Goal: Task Accomplishment & Management: Use online tool/utility

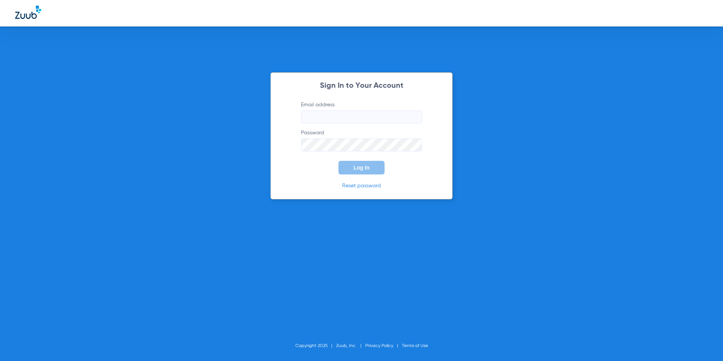
type input "ymartinezjuarez@cfhconline.org"
click at [350, 173] on button "Log In" at bounding box center [361, 168] width 46 height 14
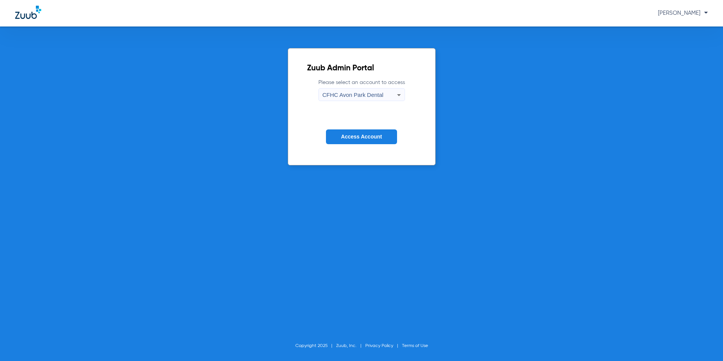
click at [401, 95] on icon at bounding box center [398, 94] width 9 height 9
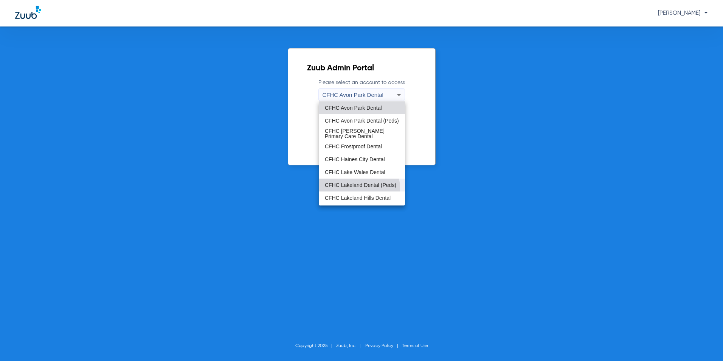
click at [338, 187] on span "CFHC Lakeland Dental (Peds)" at bounding box center [360, 184] width 71 height 5
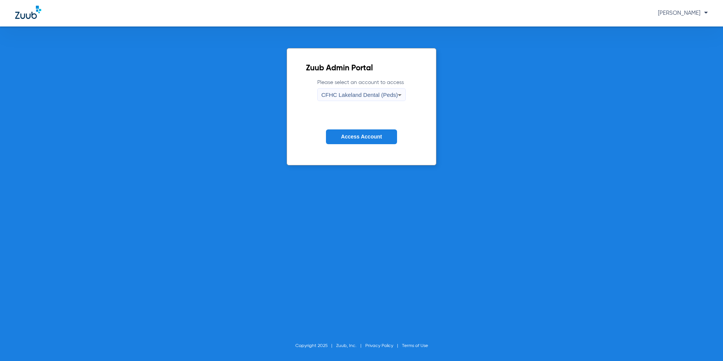
click at [364, 135] on span "Access Account" at bounding box center [361, 136] width 41 height 6
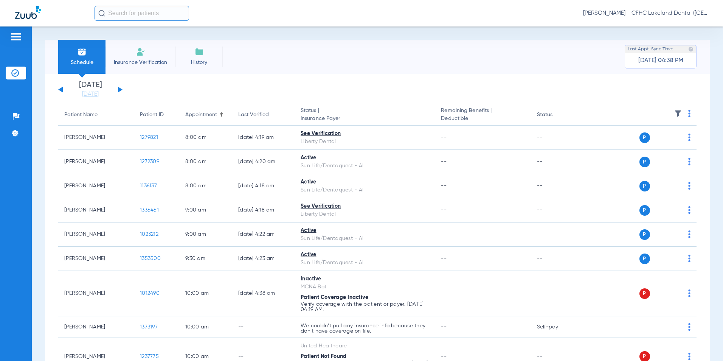
click at [120, 88] on div "Saturday 06-07-2025 Sunday 06-08-2025 Monday 06-09-2025 Tuesday 06-10-2025 Wedn…" at bounding box center [90, 89] width 64 height 17
click at [120, 88] on button at bounding box center [120, 90] width 5 height 6
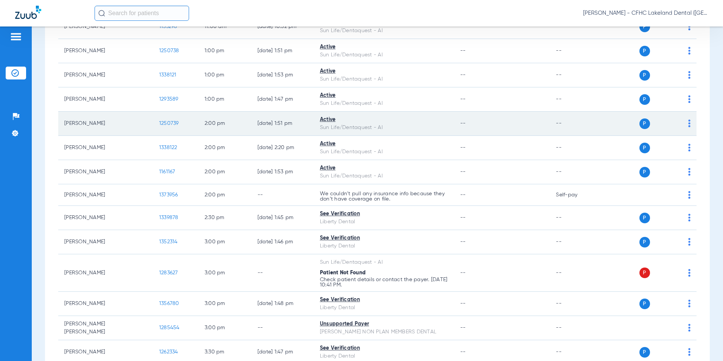
scroll to position [482, 0]
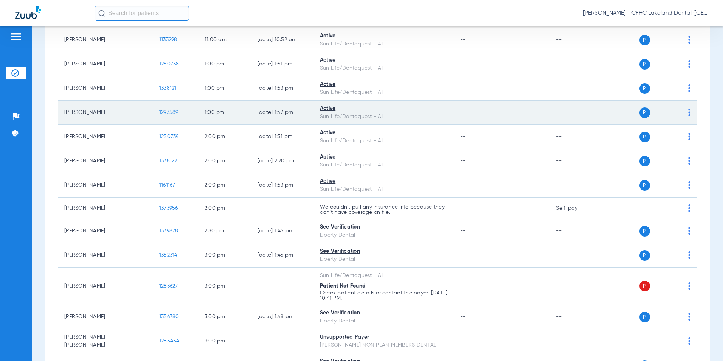
click at [154, 109] on td "1293589" at bounding box center [175, 113] width 45 height 24
click at [159, 115] on span "1293589" at bounding box center [168, 112] width 19 height 5
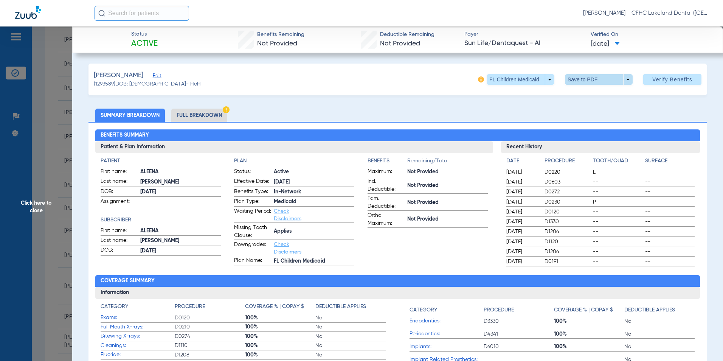
click at [621, 81] on span at bounding box center [599, 79] width 68 height 11
click at [583, 99] on button "insert_drive_file Save to PDF" at bounding box center [587, 94] width 57 height 15
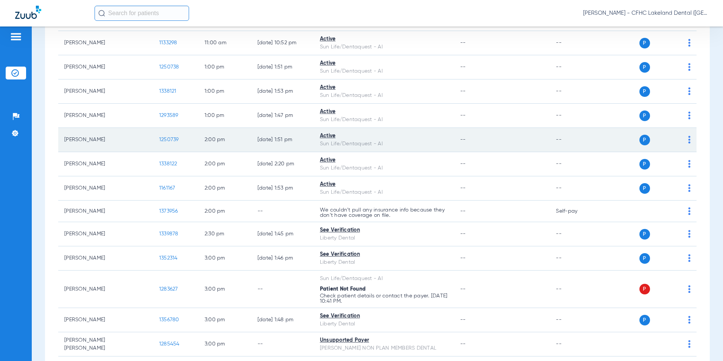
scroll to position [491, 0]
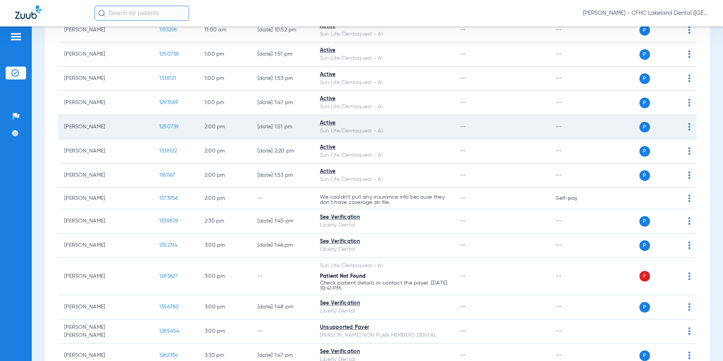
click at [159, 125] on span "1250739" at bounding box center [169, 126] width 20 height 5
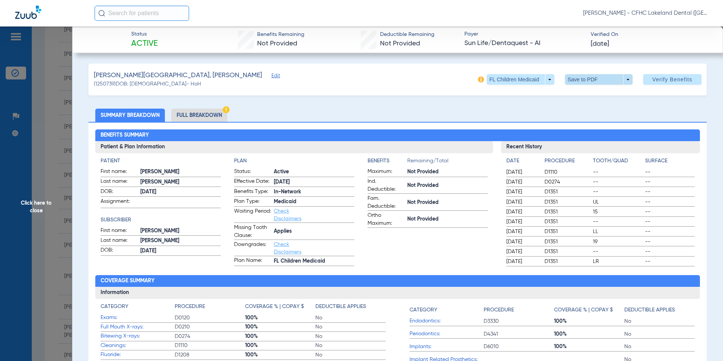
click at [624, 79] on span at bounding box center [599, 79] width 68 height 11
click at [584, 93] on span "Save to PDF" at bounding box center [596, 94] width 30 height 5
click at [49, 201] on span "Click here to close" at bounding box center [36, 206] width 72 height 361
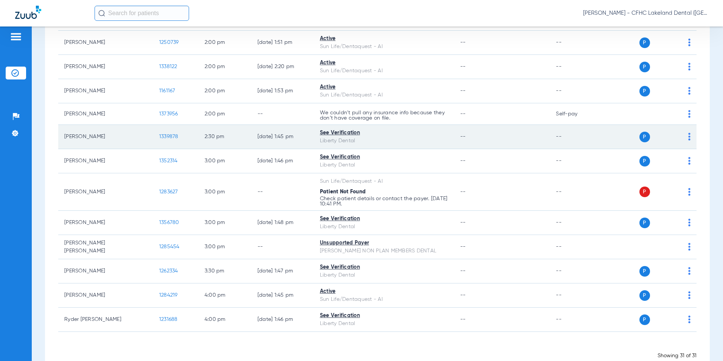
scroll to position [595, 0]
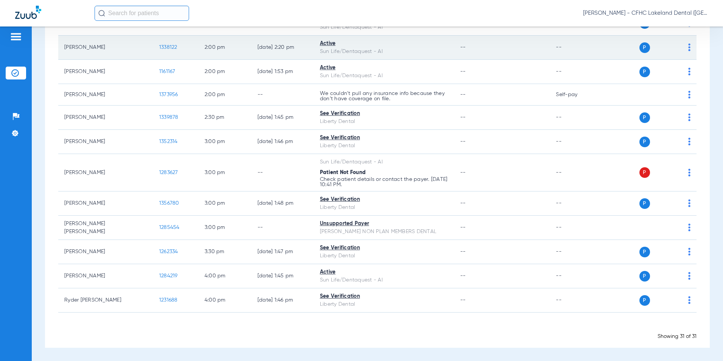
click at [159, 47] on span "1338122" at bounding box center [168, 47] width 18 height 5
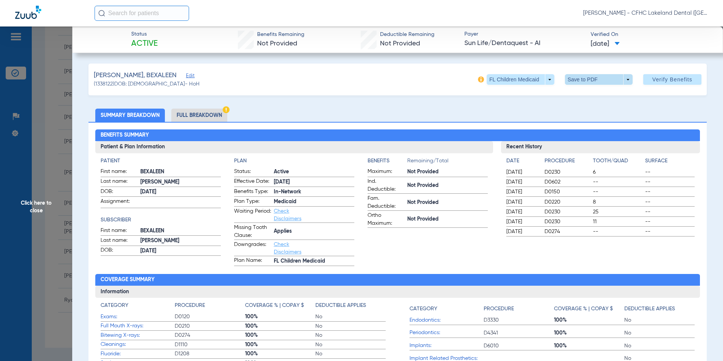
click at [620, 81] on span at bounding box center [599, 79] width 68 height 11
click at [577, 96] on button "insert_drive_file Save to PDF" at bounding box center [587, 94] width 57 height 15
click at [43, 208] on span "Click here to close" at bounding box center [36, 206] width 72 height 361
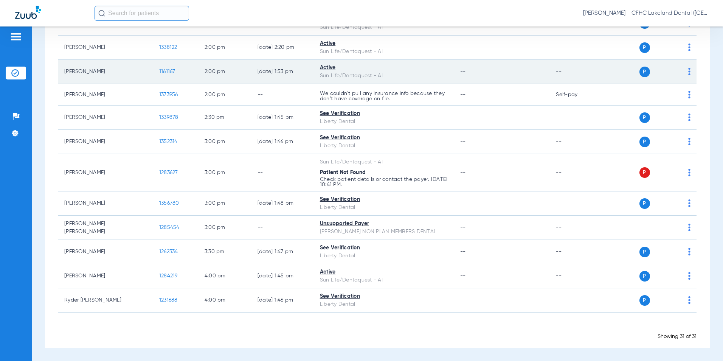
click at [153, 70] on td "1161167" at bounding box center [175, 72] width 45 height 24
click at [159, 69] on span "1161167" at bounding box center [167, 71] width 16 height 5
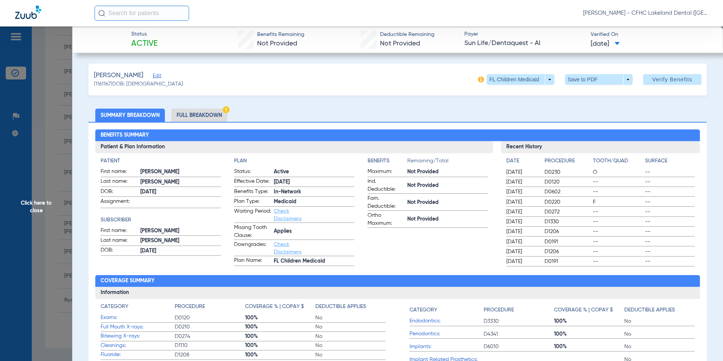
drag, startPoint x: 34, startPoint y: 209, endPoint x: 40, endPoint y: 189, distance: 20.8
click at [34, 209] on span "Click here to close" at bounding box center [36, 206] width 72 height 361
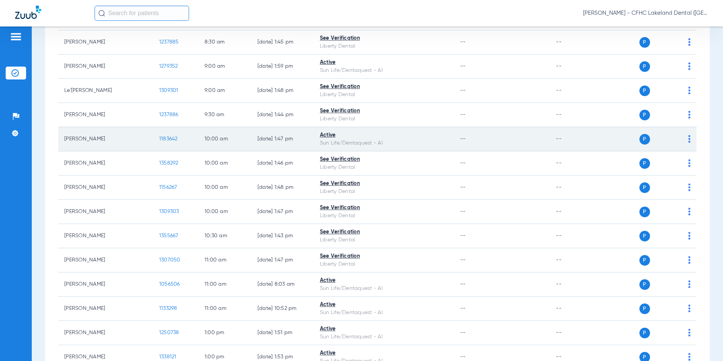
scroll to position [0, 0]
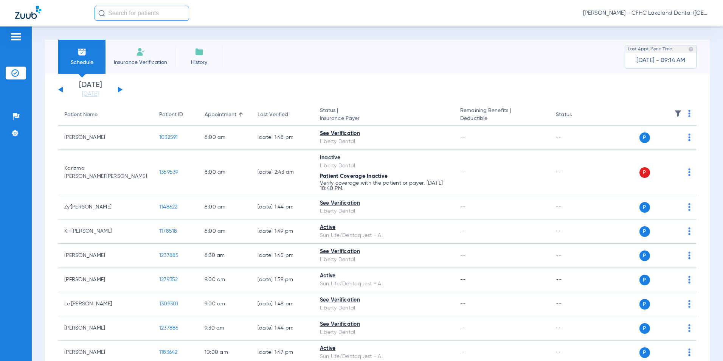
click at [141, 53] on img at bounding box center [140, 51] width 9 height 9
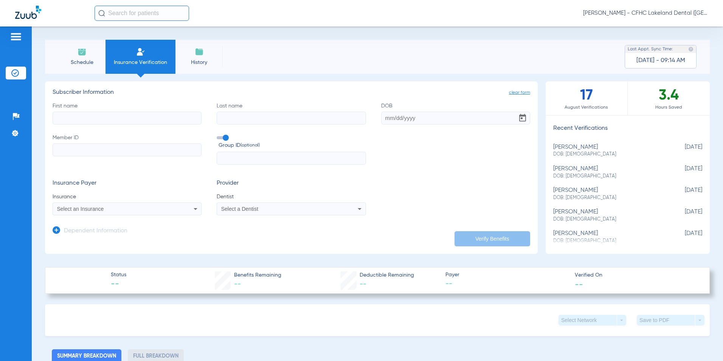
click at [91, 118] on input "First name" at bounding box center [127, 118] width 149 height 13
type input "KYLONNI"
type input "[PERSON_NAME]"
click at [383, 121] on input "DOB Required" at bounding box center [455, 118] width 149 height 13
type input "[DATE]"
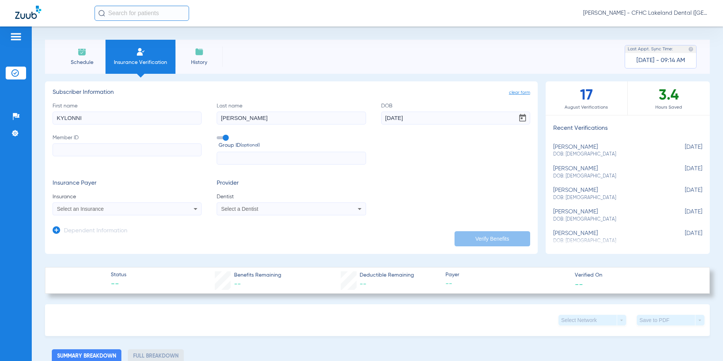
paste input "9621105382"
type input "9621105382"
click at [96, 209] on span "Select an Insurance" at bounding box center [80, 209] width 47 height 6
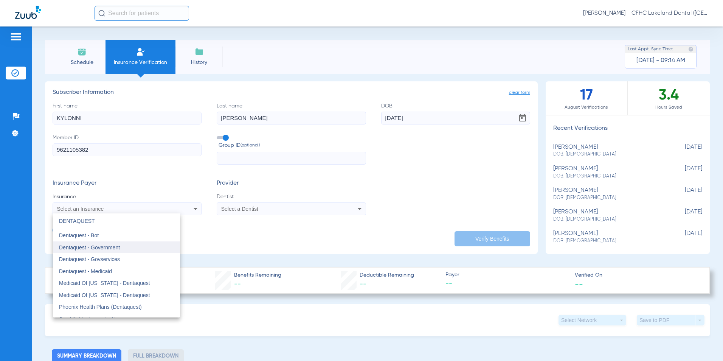
type input "DENTAQUEST"
click at [113, 249] on span "Dentaquest - Government" at bounding box center [89, 247] width 61 height 6
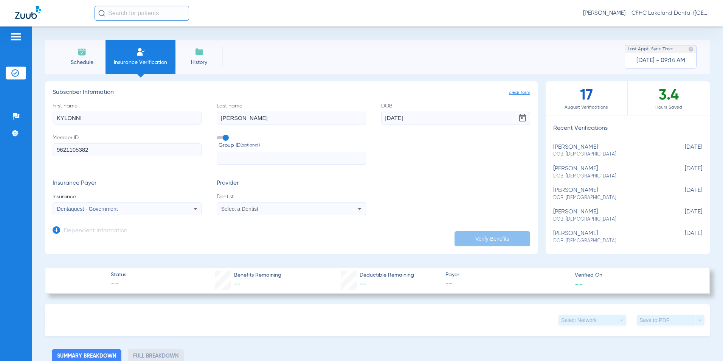
click at [243, 204] on mat-select "Select a Dentist" at bounding box center [291, 208] width 149 height 13
click at [247, 212] on div "Select a Dentist" at bounding box center [291, 208] width 148 height 9
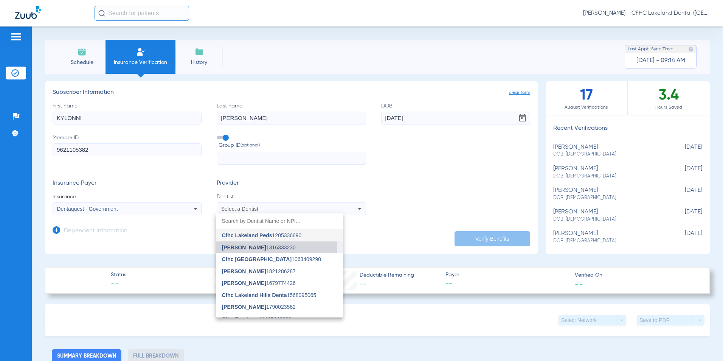
click at [234, 245] on span "[PERSON_NAME]" at bounding box center [244, 247] width 44 height 6
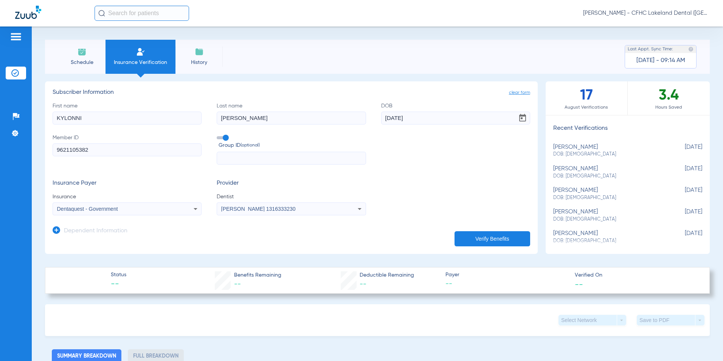
click at [464, 236] on button "Verify Benefits" at bounding box center [492, 238] width 76 height 15
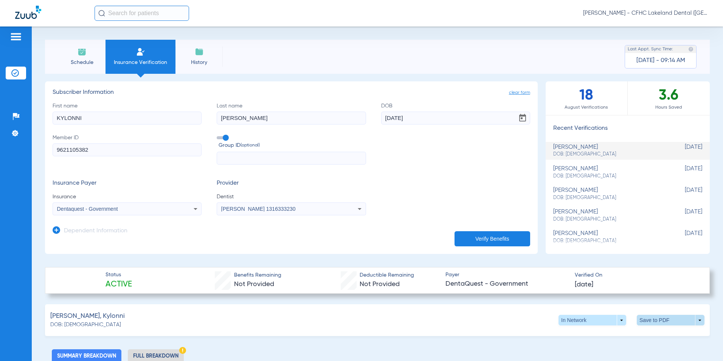
click at [650, 319] on span at bounding box center [671, 319] width 68 height 11
click at [611, 340] on button "insert_drive_file Save to PDF" at bounding box center [600, 334] width 57 height 15
click at [87, 60] on span "Schedule" at bounding box center [82, 63] width 36 height 8
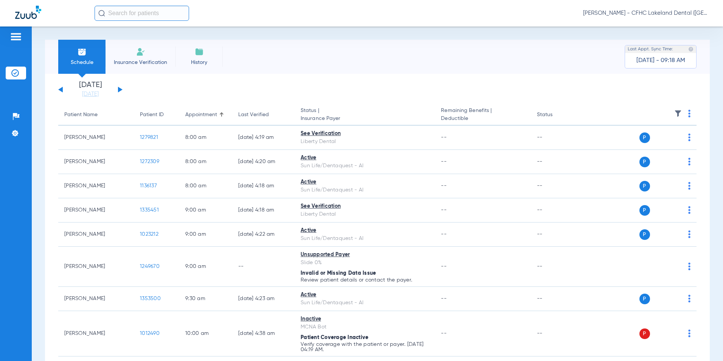
click at [120, 90] on button at bounding box center [120, 90] width 5 height 6
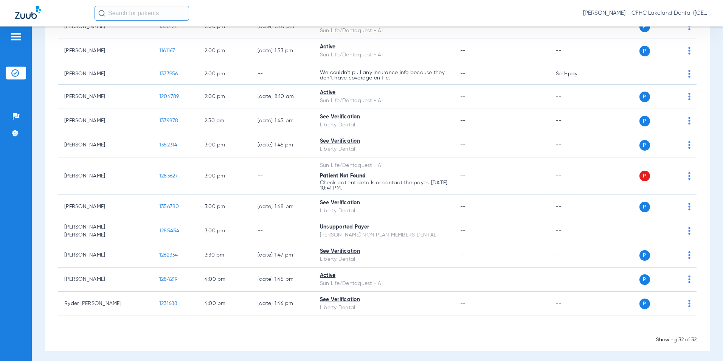
scroll to position [619, 0]
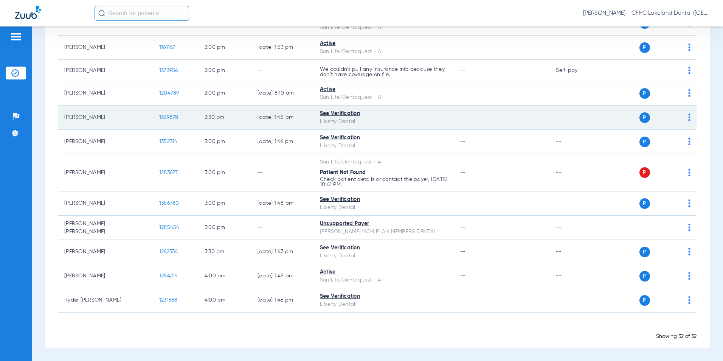
click at [159, 116] on span "1339878" at bounding box center [168, 117] width 19 height 5
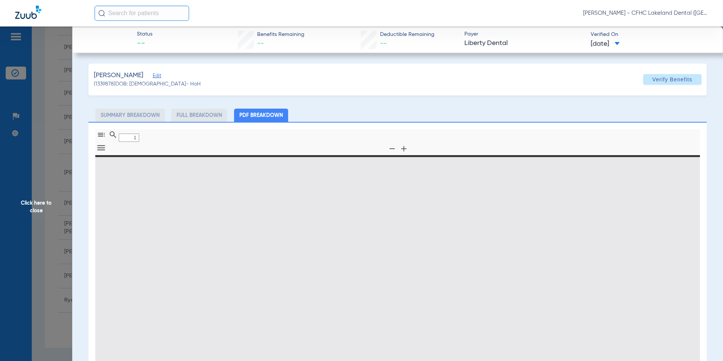
type input "0"
select select "page-width"
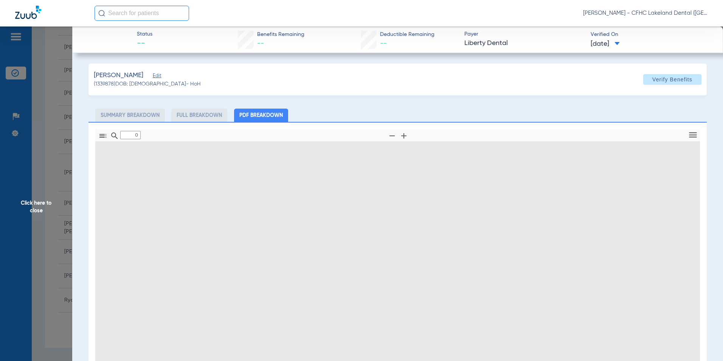
type input "1"
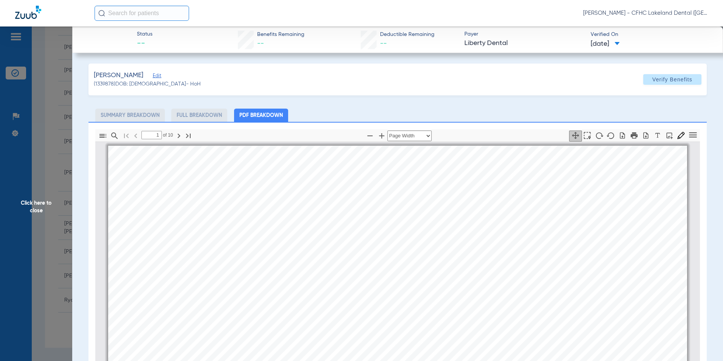
scroll to position [4, 0]
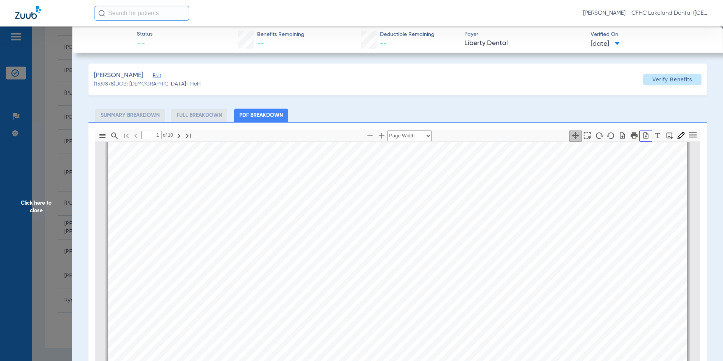
click at [643, 138] on icon "button" at bounding box center [646, 136] width 8 height 8
click at [53, 201] on span "Click here to close" at bounding box center [36, 206] width 72 height 361
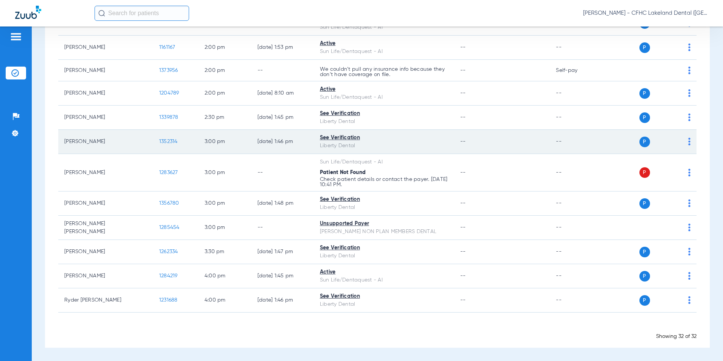
click at [159, 142] on span "1352314" at bounding box center [168, 141] width 19 height 5
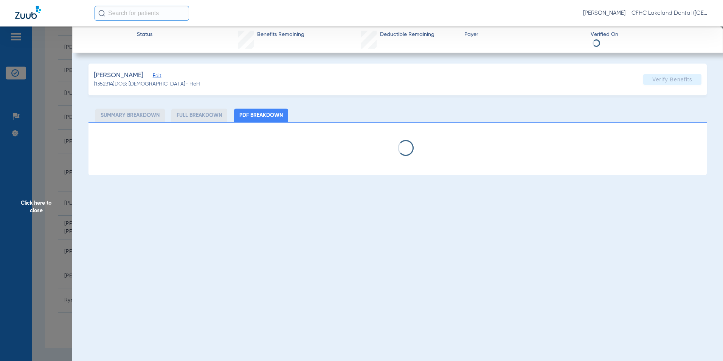
select select "page-width"
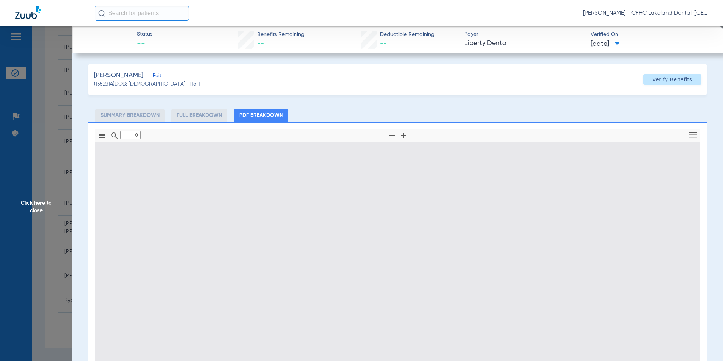
type input "1"
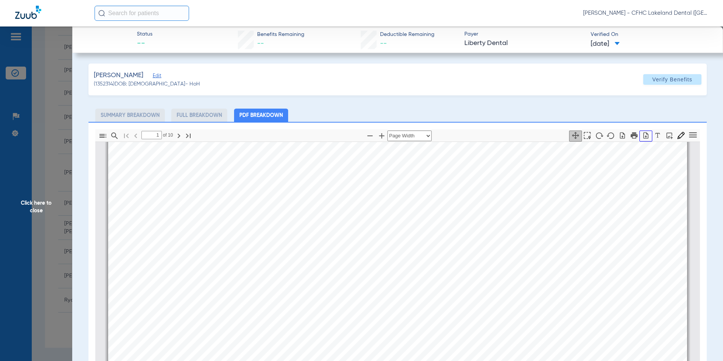
click at [642, 137] on icon "button" at bounding box center [646, 136] width 8 height 8
click at [39, 178] on span "Click here to close" at bounding box center [36, 206] width 72 height 361
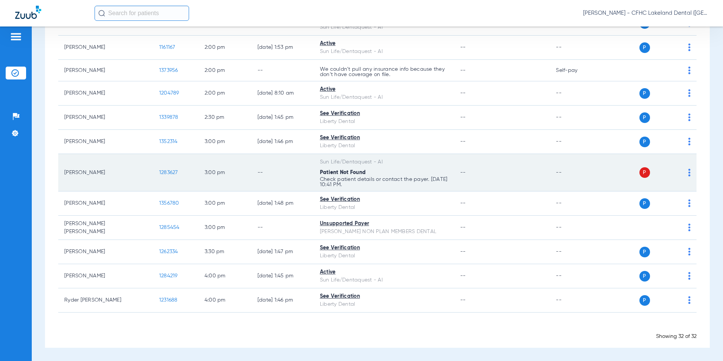
click at [159, 174] on span "1283627" at bounding box center [168, 172] width 19 height 5
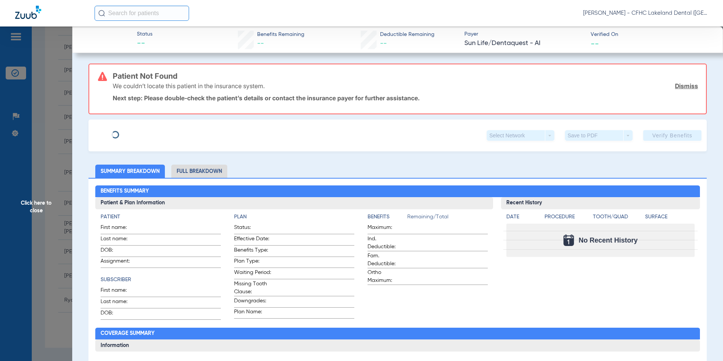
type input "ADALIZ"
type input "[PERSON_NAME]"
type input "[DATE]"
type input "9553672400"
type input "99999"
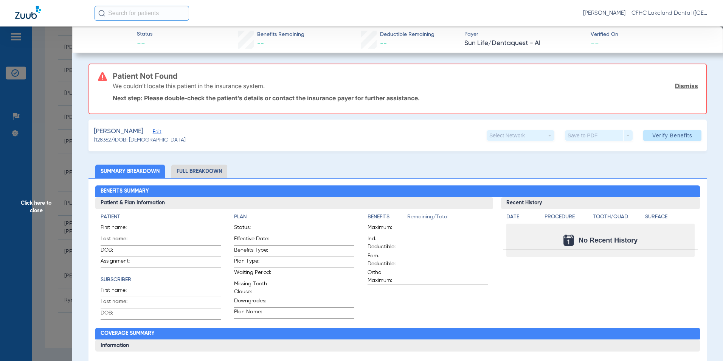
click at [158, 132] on span "Edit" at bounding box center [156, 132] width 7 height 7
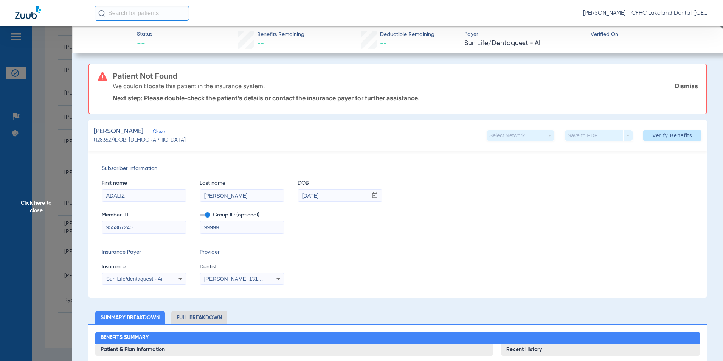
drag, startPoint x: 144, startPoint y: 219, endPoint x: 129, endPoint y: 224, distance: 15.8
click at [125, 222] on mat-form-field "9553672400" at bounding box center [144, 226] width 85 height 15
drag, startPoint x: 150, startPoint y: 229, endPoint x: 92, endPoint y: 224, distance: 58.9
click at [92, 224] on div "Subscriber Information First name [PERSON_NAME] Last name [PERSON_NAME] DOB mm …" at bounding box center [397, 224] width 618 height 146
click at [148, 276] on span "Sun Life/dentaquest - Ai" at bounding box center [134, 279] width 56 height 6
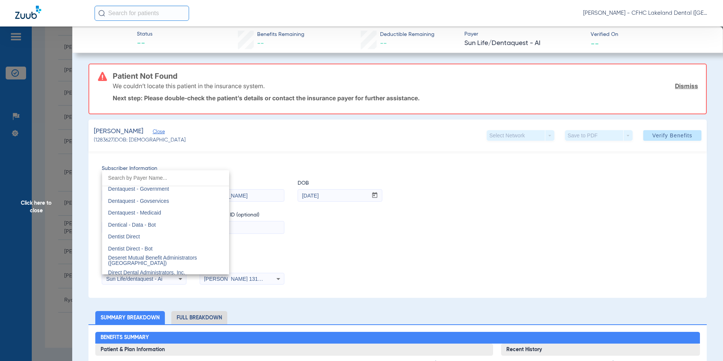
scroll to position [2239, 0]
click at [167, 192] on span "Dentaquest - Government" at bounding box center [138, 191] width 61 height 6
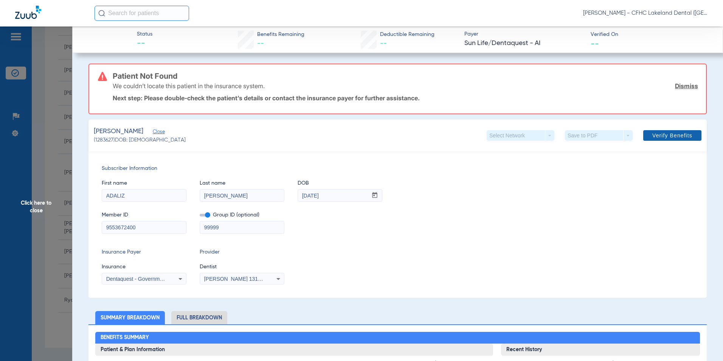
click at [674, 132] on button "Verify Benefits" at bounding box center [672, 135] width 58 height 11
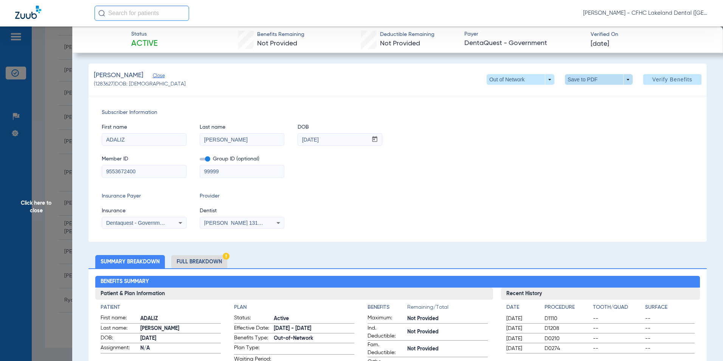
click at [617, 82] on span at bounding box center [599, 79] width 68 height 11
click at [590, 89] on button "insert_drive_file Save to PDF" at bounding box center [587, 94] width 57 height 15
click at [37, 218] on span "Click here to close" at bounding box center [36, 206] width 72 height 361
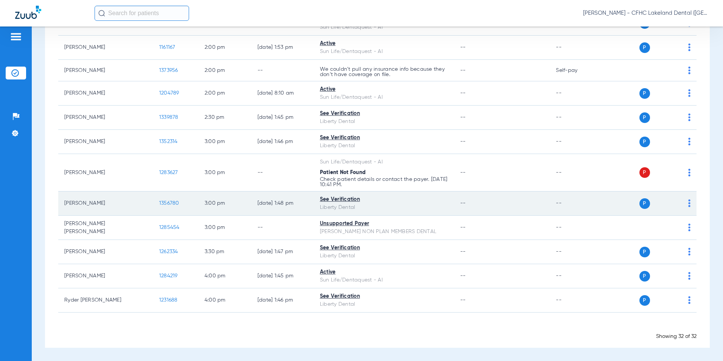
click at [159, 201] on span "1356780" at bounding box center [169, 202] width 20 height 5
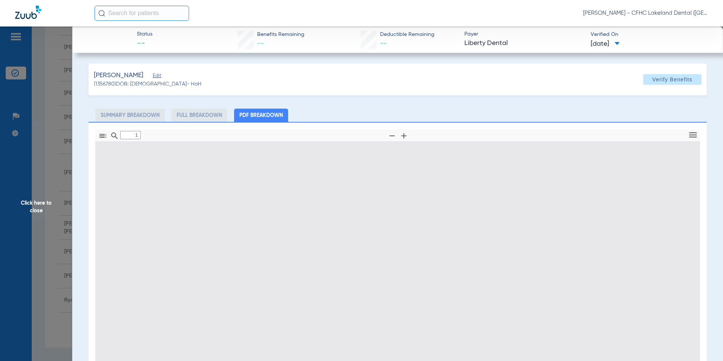
type input "0"
select select "page-width"
type input "1"
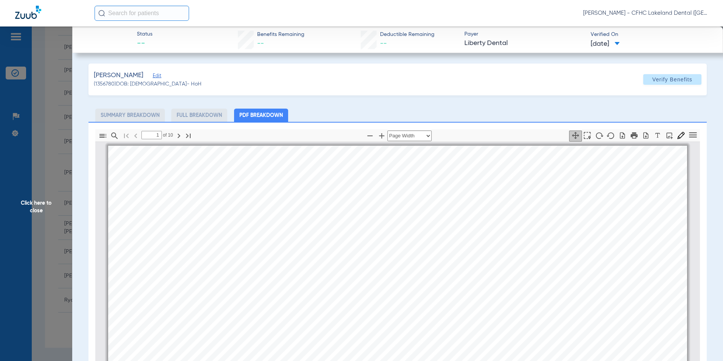
scroll to position [4, 0]
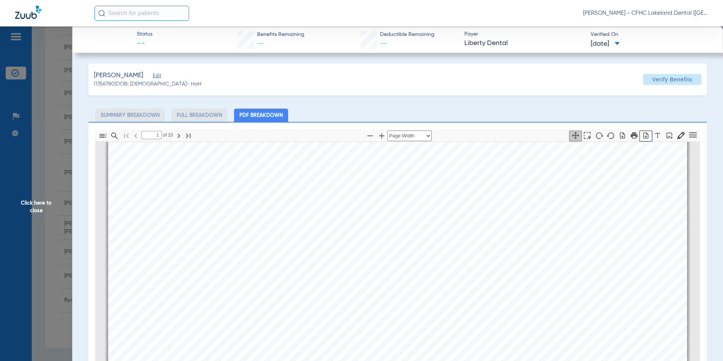
click at [642, 135] on icon "button" at bounding box center [646, 136] width 8 height 8
click at [48, 227] on span "Click here to close" at bounding box center [36, 206] width 72 height 361
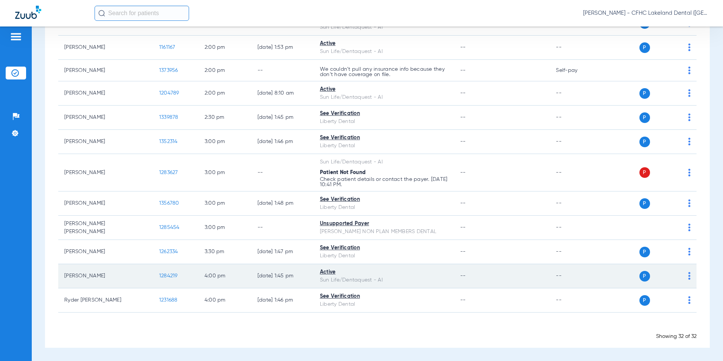
click at [159, 274] on span "1284219" at bounding box center [168, 275] width 19 height 5
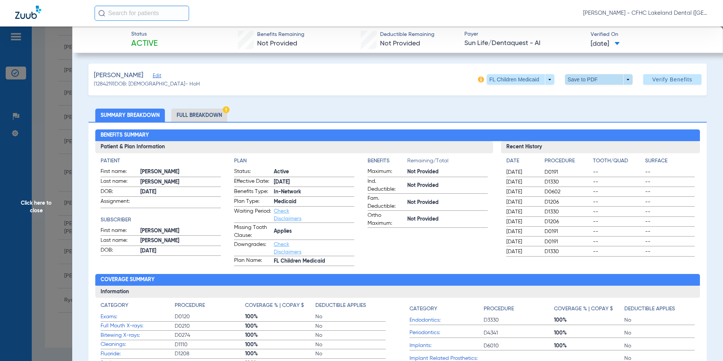
click at [625, 81] on span at bounding box center [599, 79] width 68 height 11
click at [602, 92] on span "Save to PDF" at bounding box center [596, 94] width 30 height 5
click at [55, 256] on span "Click here to close" at bounding box center [36, 206] width 72 height 361
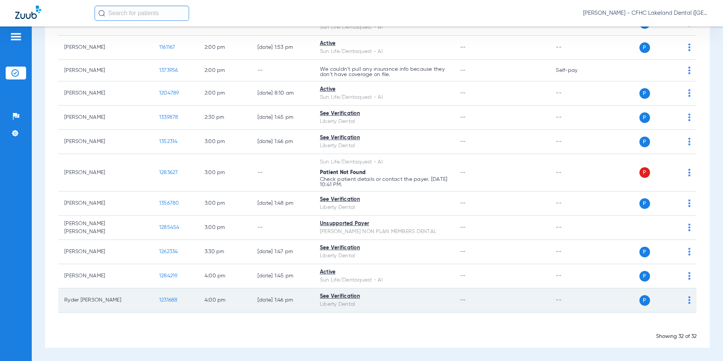
click at [159, 297] on span "1231688" at bounding box center [168, 299] width 19 height 5
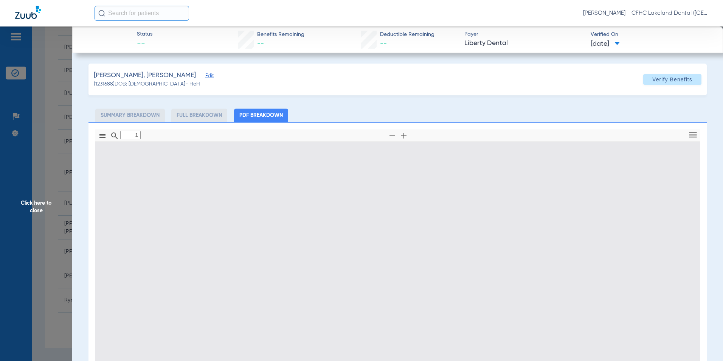
type input "0"
select select "page-width"
type input "1"
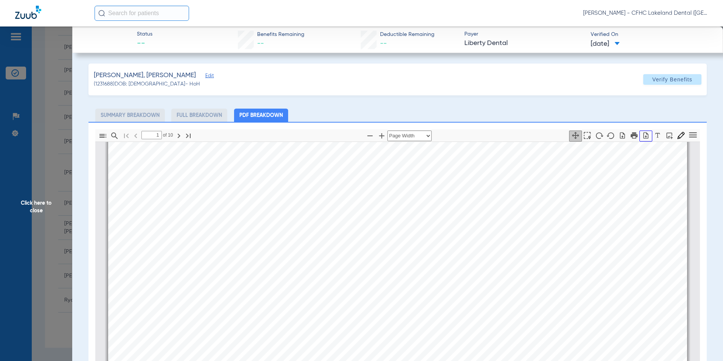
click at [642, 138] on icon "button" at bounding box center [646, 136] width 8 height 8
